Goal: Task Accomplishment & Management: Manage account settings

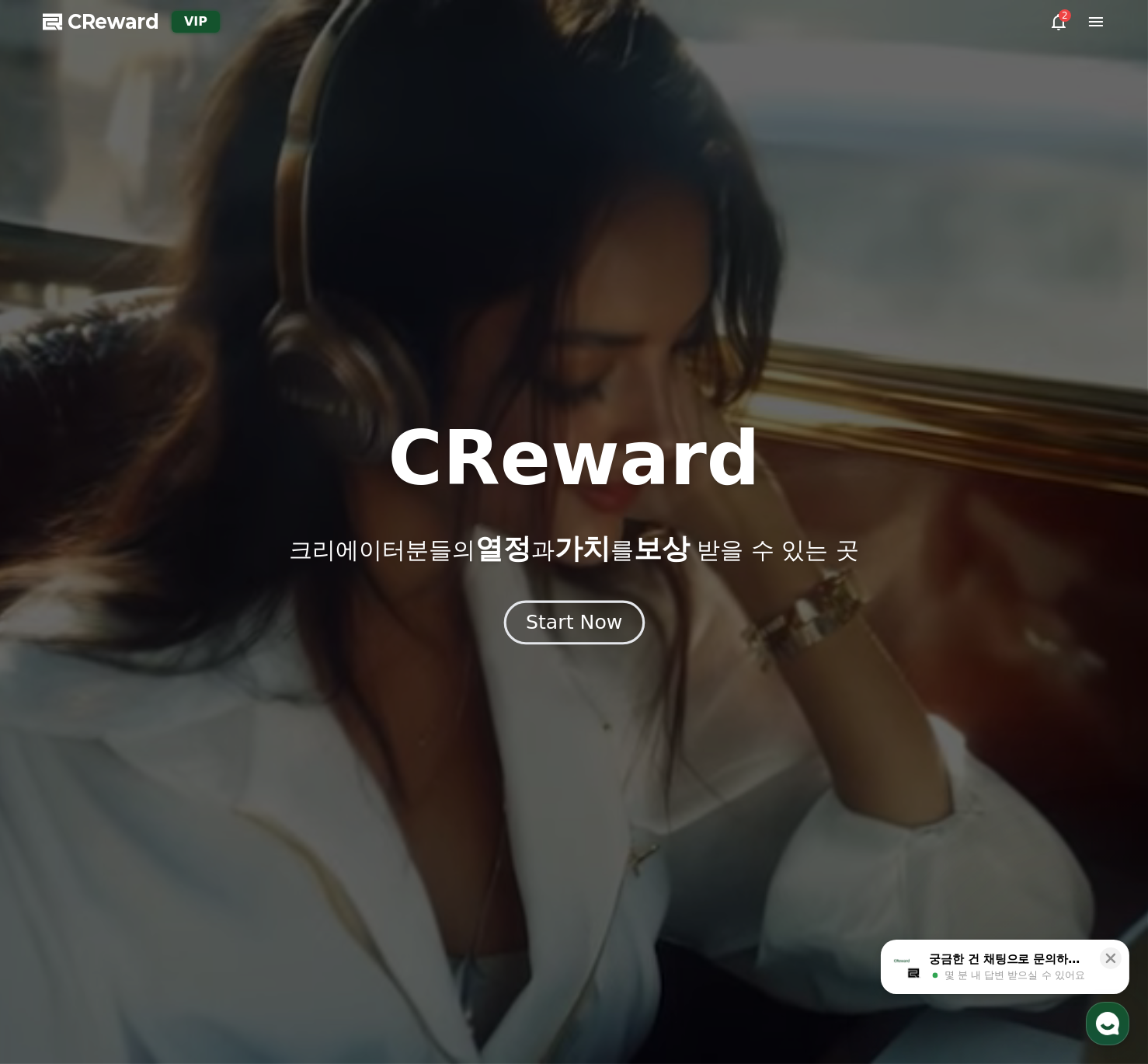
click at [569, 628] on div "Start Now" at bounding box center [574, 622] width 97 height 27
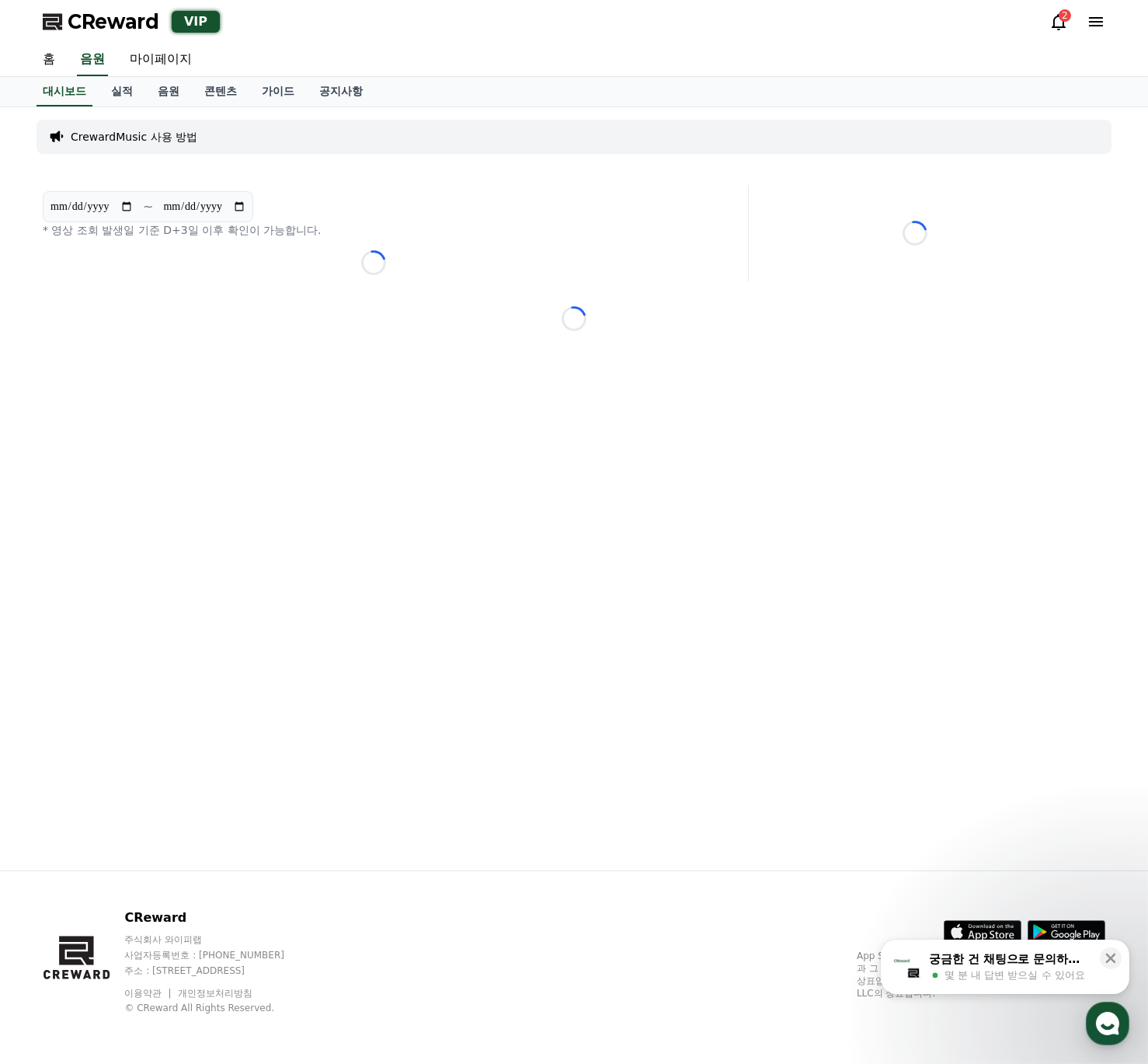
click at [1048, 17] on div "CReward VIP 2" at bounding box center [574, 22] width 1088 height 43
click at [1053, 20] on icon at bounding box center [1059, 22] width 19 height 19
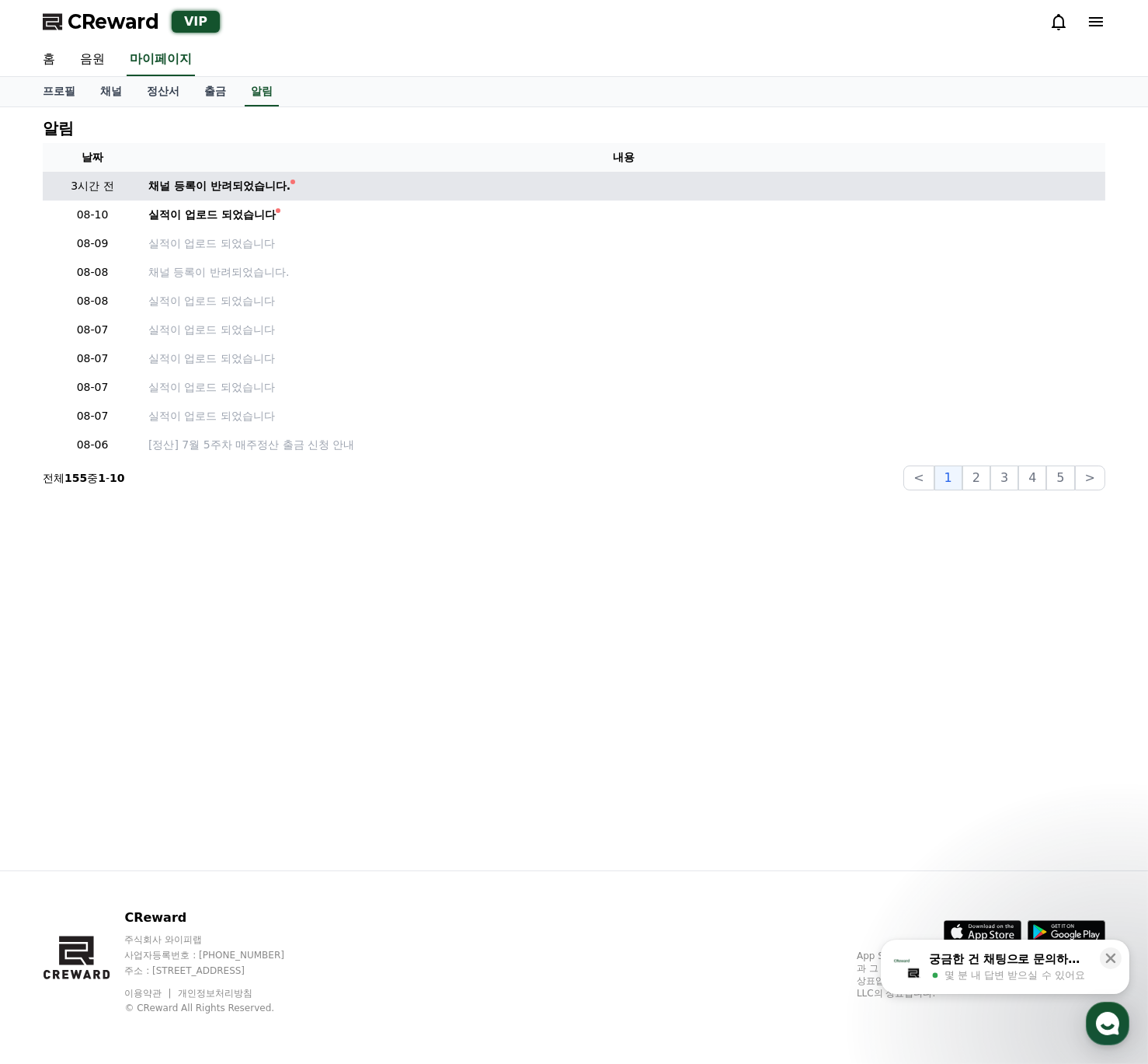
click at [244, 193] on div "채널 등록이 반려되었습니다." at bounding box center [219, 186] width 142 height 17
click at [246, 188] on div "채널 등록이 반려되었습니다." at bounding box center [219, 186] width 142 height 17
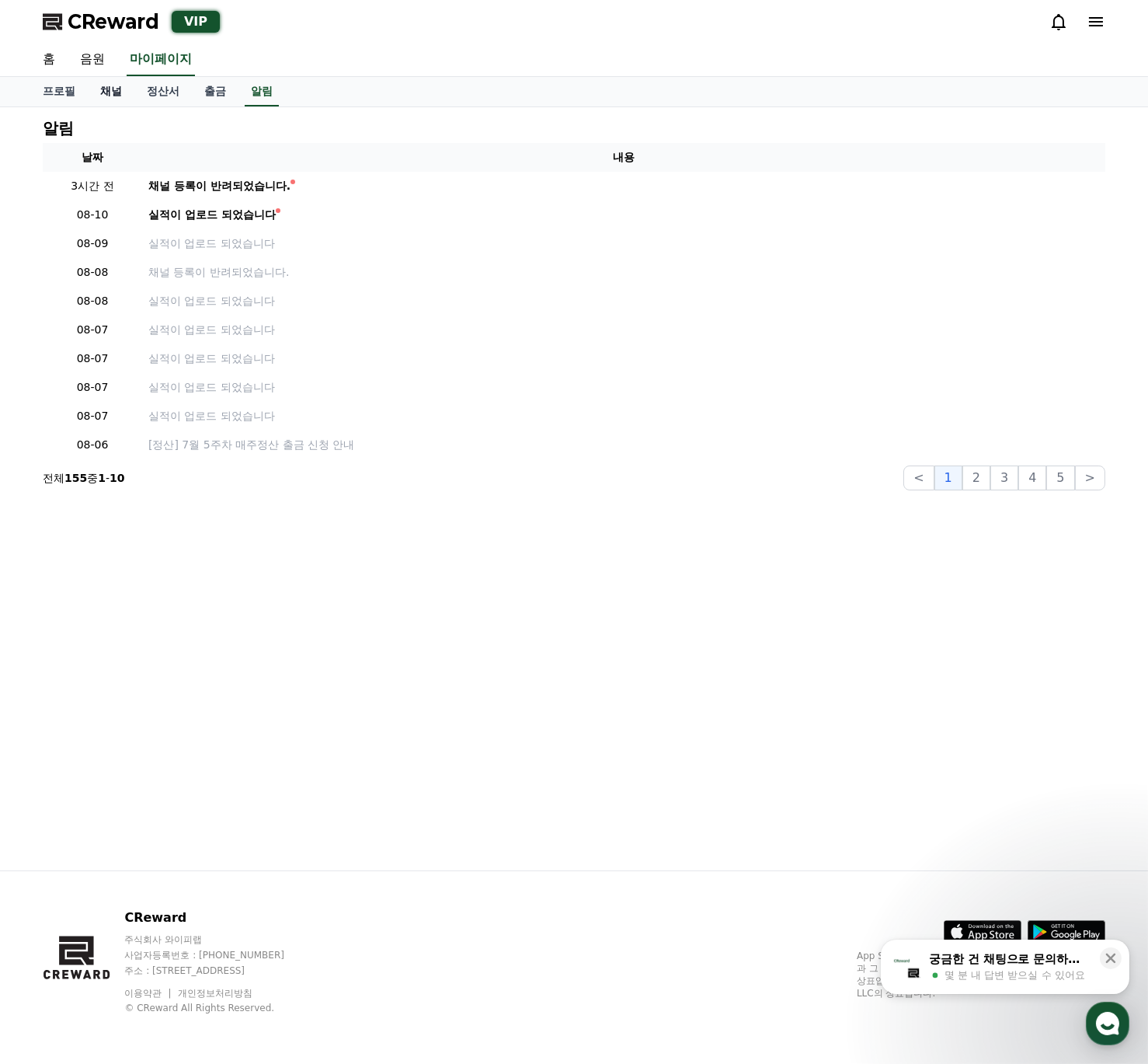
click at [122, 99] on link "채널" at bounding box center [111, 92] width 46 height 30
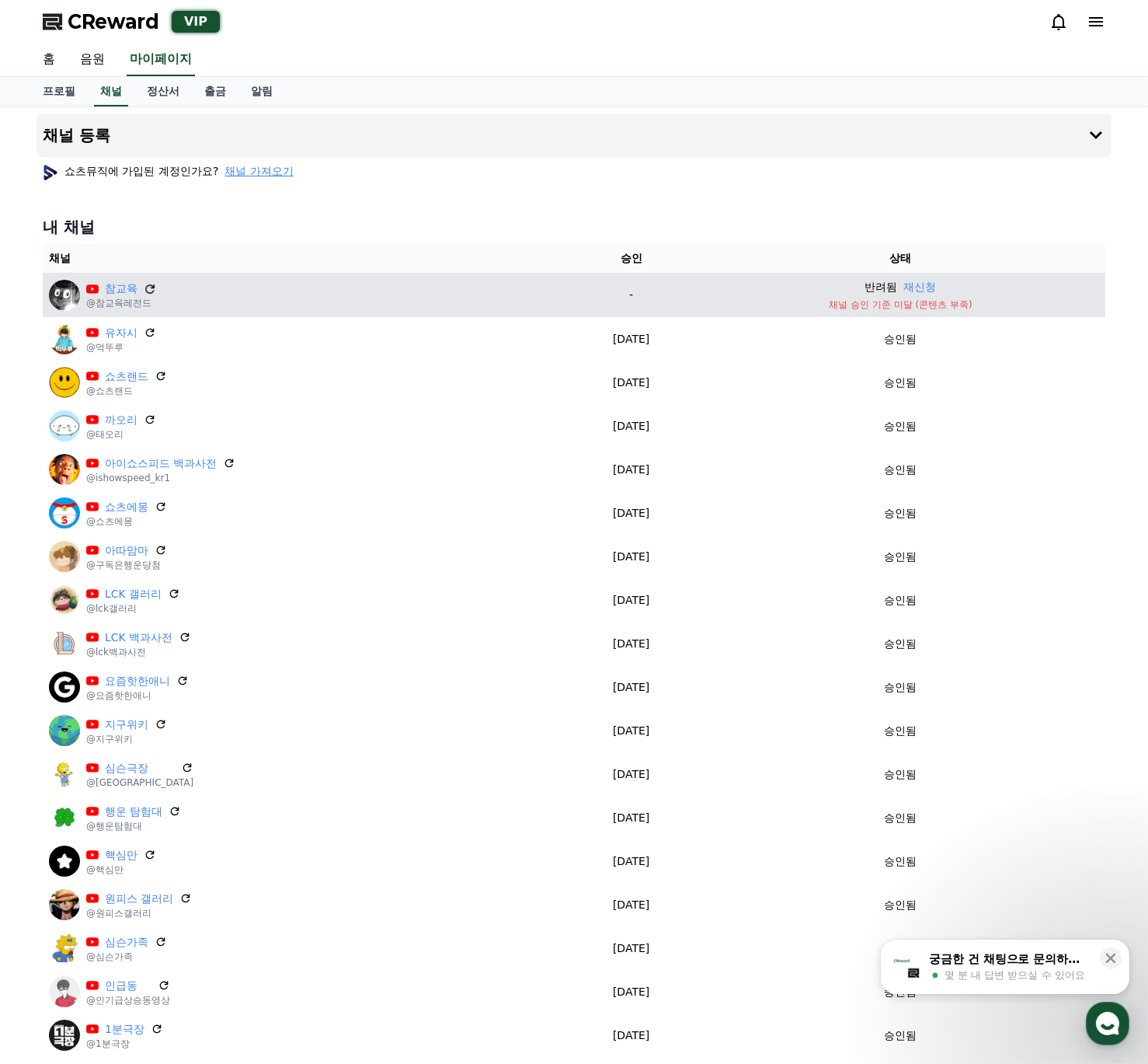
click at [151, 286] on icon at bounding box center [149, 288] width 9 height 9
click at [123, 284] on link "참교육" at bounding box center [121, 288] width 33 height 17
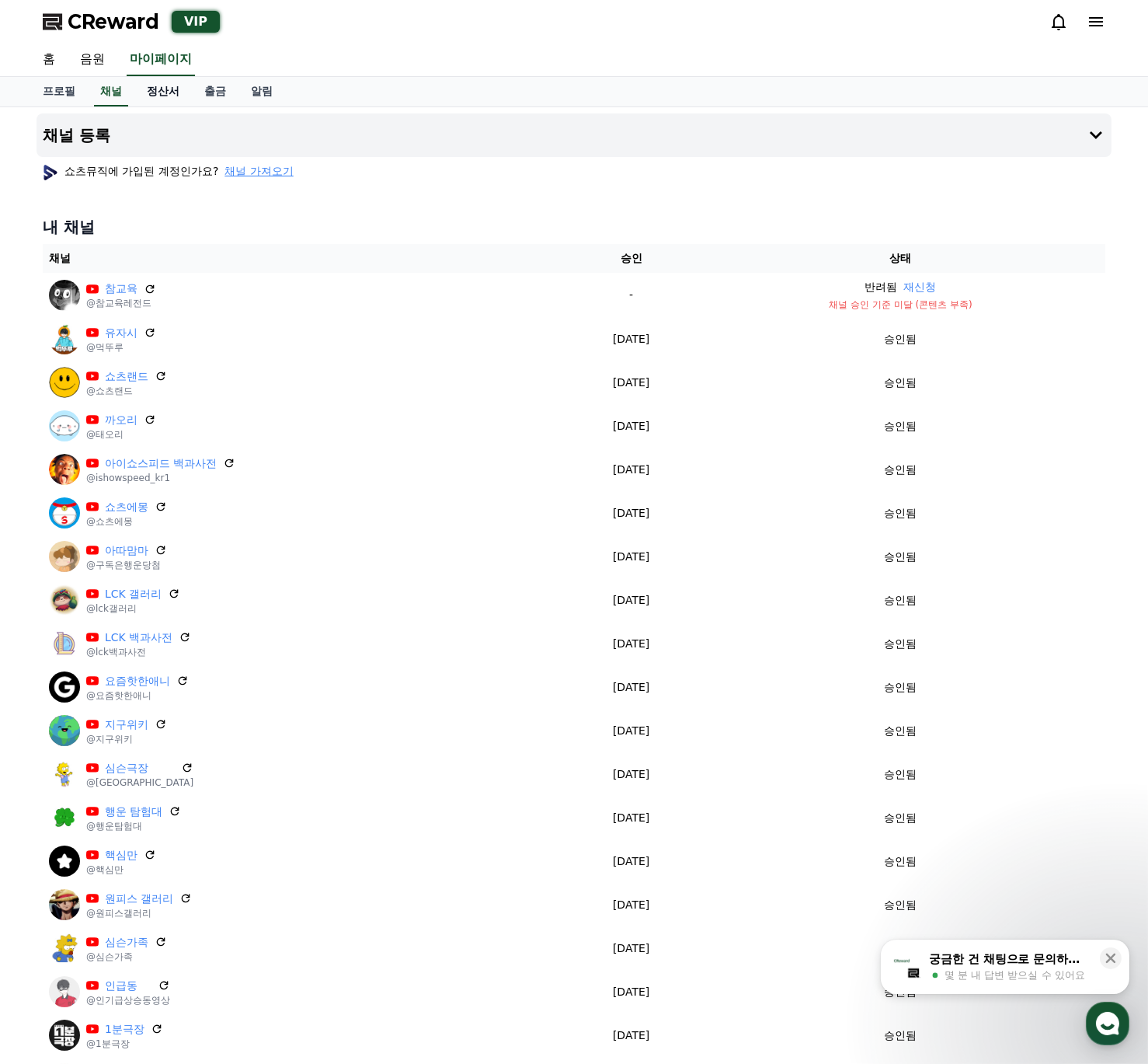
click at [140, 83] on link "정산서" at bounding box center [163, 92] width 57 height 30
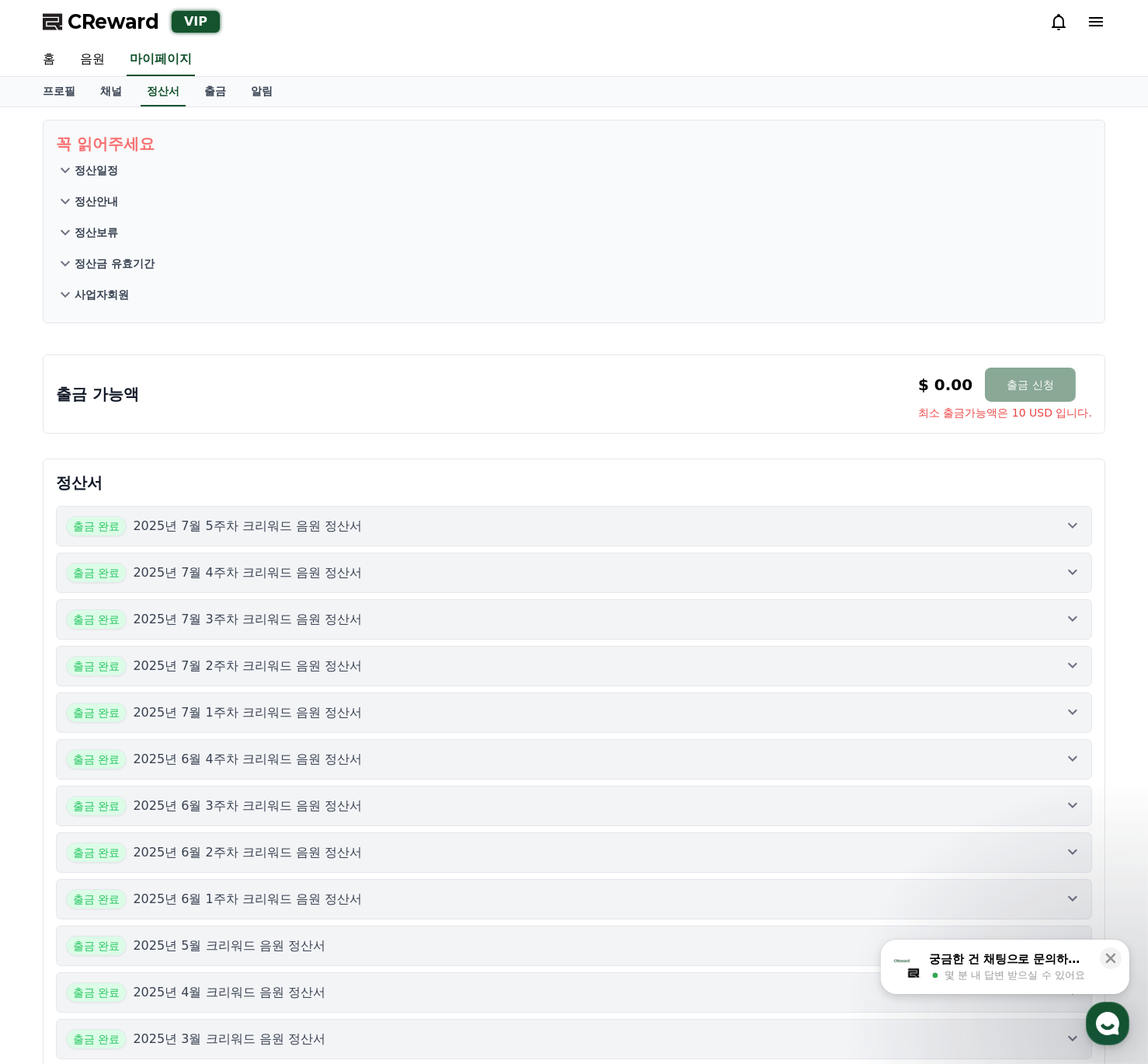
click at [558, 521] on div "출금 완료 2025년 7월 5주차 크리워드 음원 정산서" at bounding box center [574, 526] width 1017 height 20
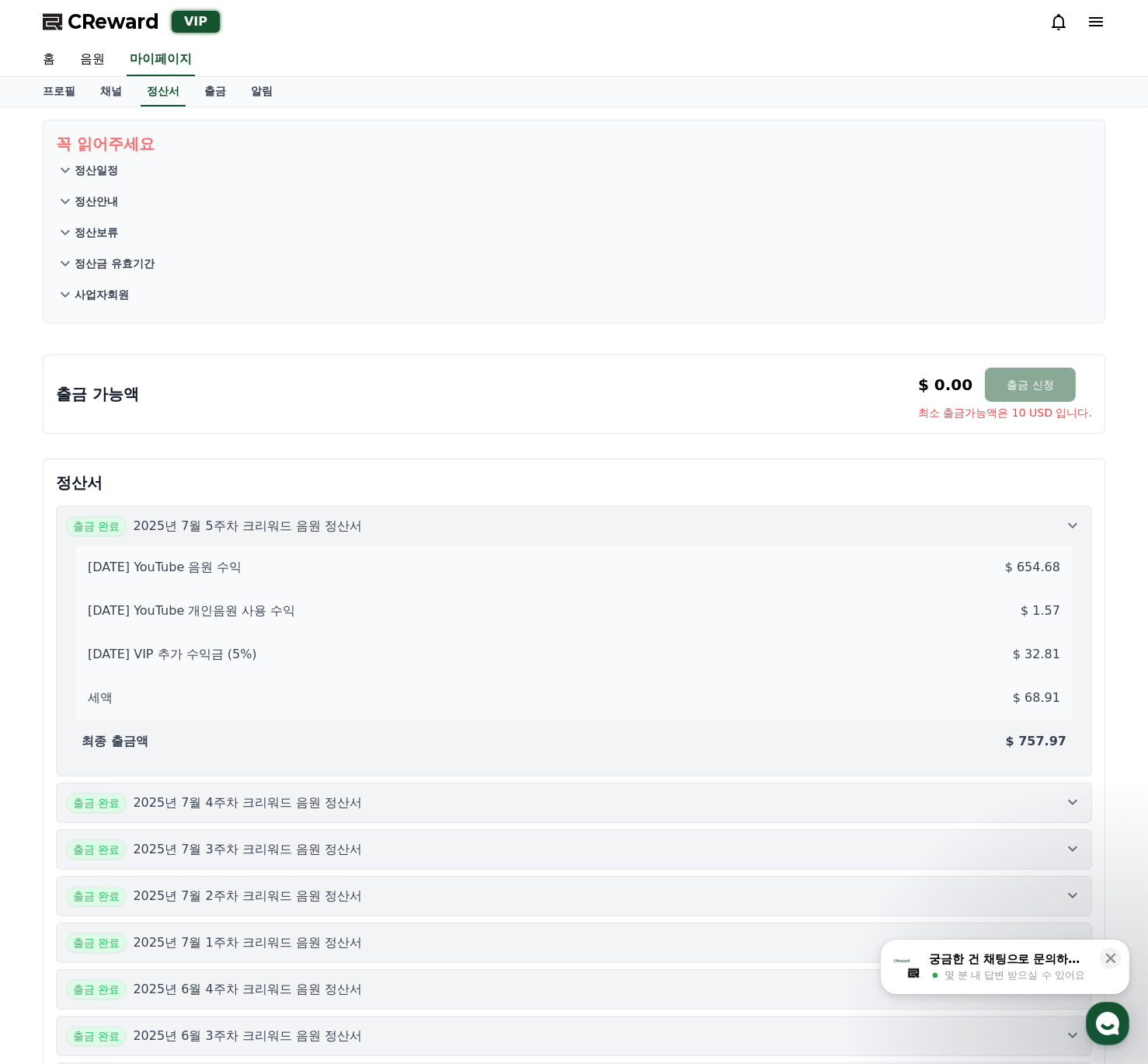
click at [559, 521] on div "출금 완료 2025년 7월 5주차 크리워드 음원 정산서" at bounding box center [574, 526] width 1017 height 20
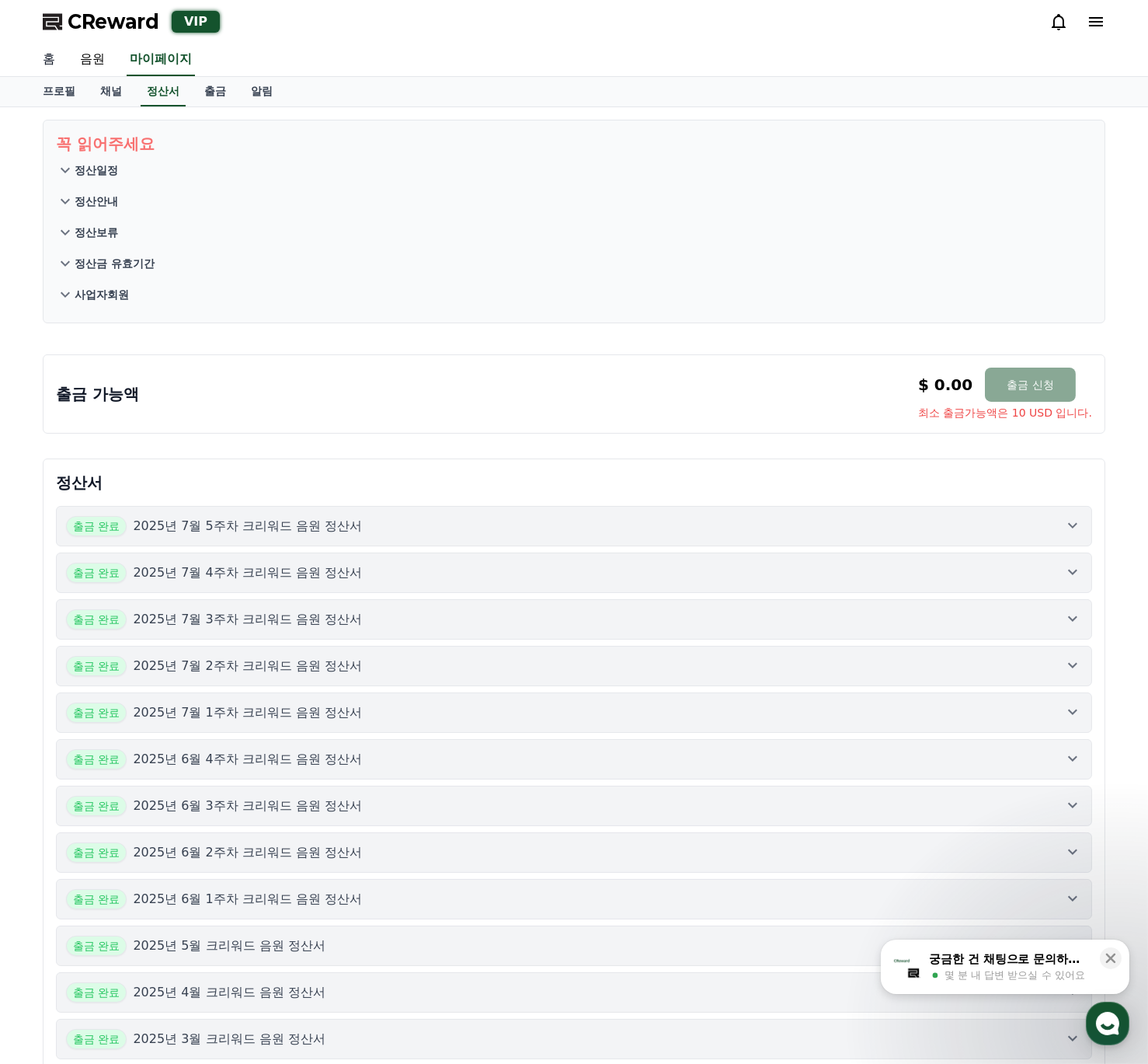
click at [49, 59] on link "홈" at bounding box center [49, 59] width 38 height 33
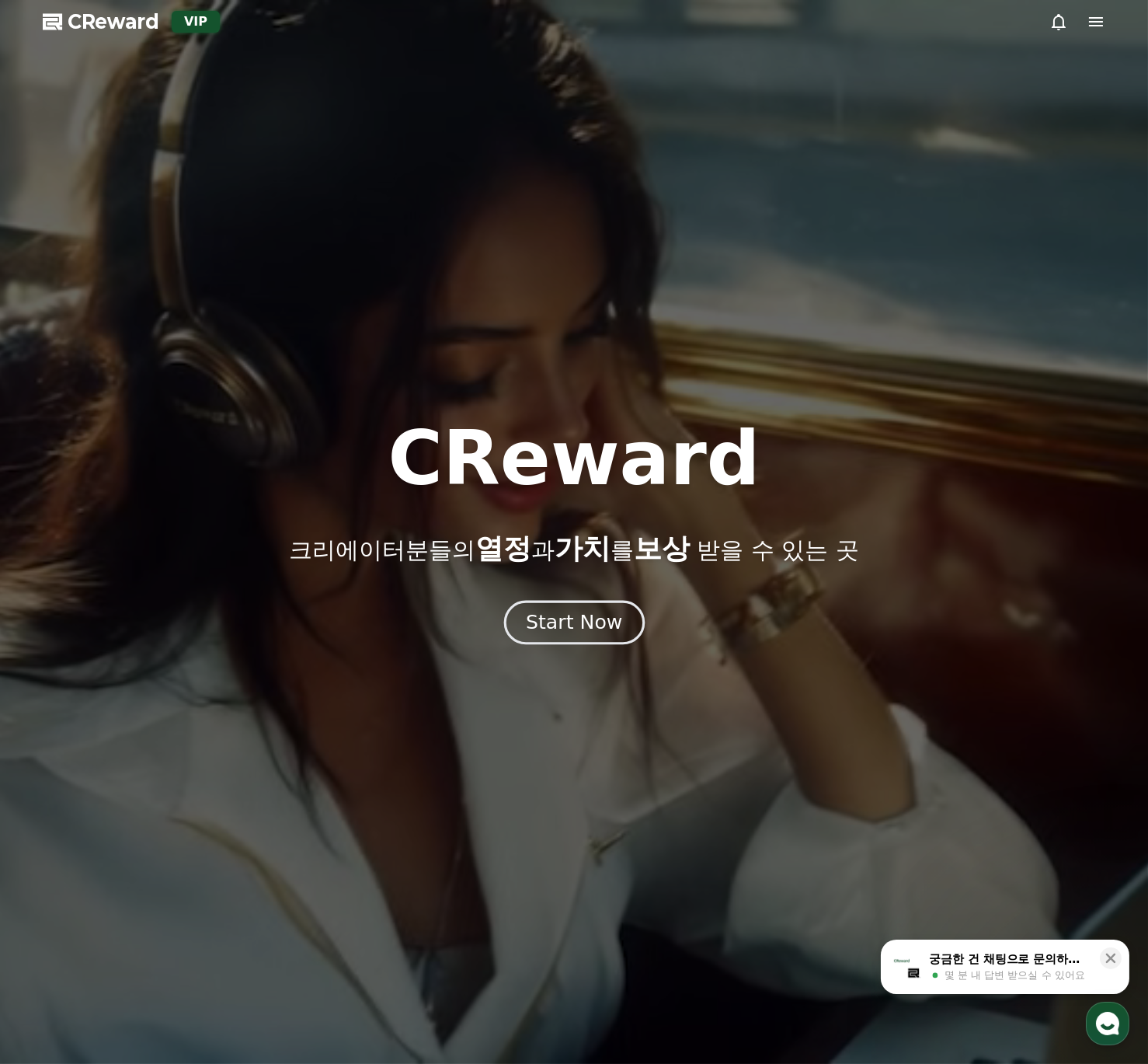
click at [563, 637] on button "Start Now" at bounding box center [574, 621] width 140 height 44
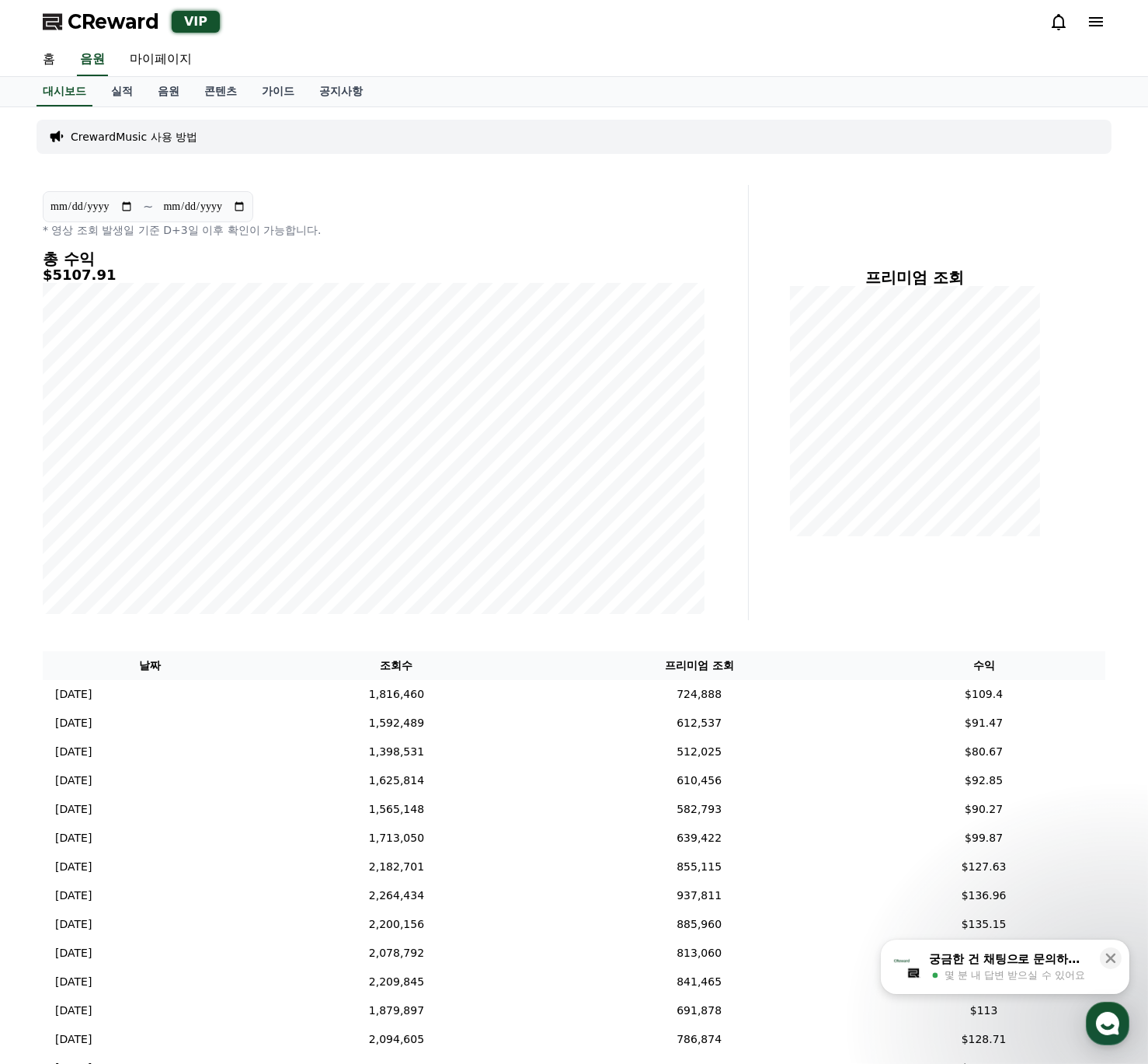
click at [435, 131] on div "CrewardMusic 사용 방법" at bounding box center [574, 136] width 1075 height 35
click at [642, 224] on p "* 영상 조회 발생일 기준 D+3일 이후 확인이 가능합니다." at bounding box center [373, 230] width 662 height 16
